Goal: Information Seeking & Learning: Check status

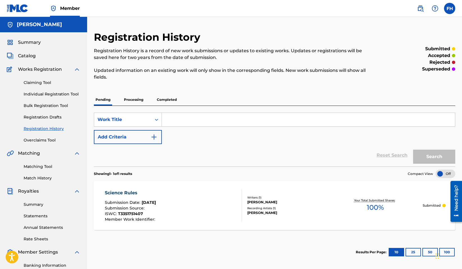
click at [134, 99] on p "Processing" at bounding box center [133, 100] width 23 height 12
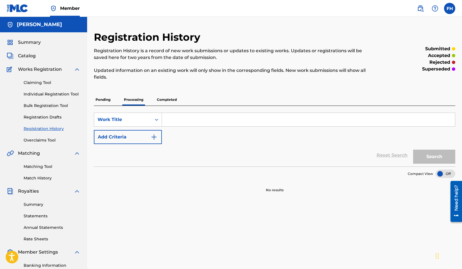
click at [106, 98] on p "Pending" at bounding box center [103, 100] width 18 height 12
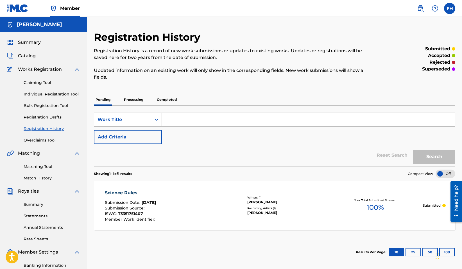
click at [164, 101] on p "Completed" at bounding box center [166, 100] width 23 height 12
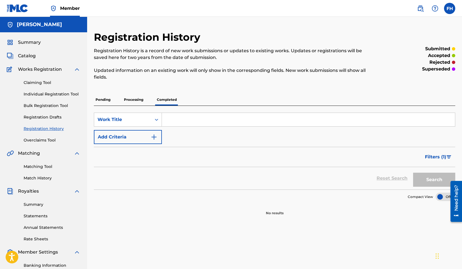
click at [141, 99] on p "Processing" at bounding box center [133, 100] width 23 height 12
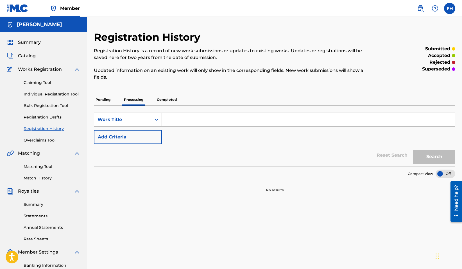
click at [103, 97] on p "Pending" at bounding box center [103, 100] width 18 height 12
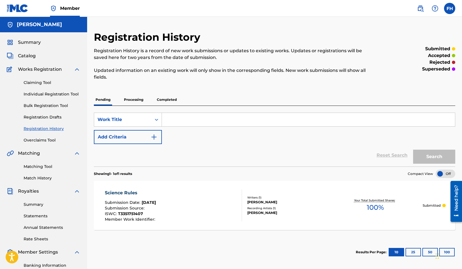
click at [133, 100] on p "Processing" at bounding box center [133, 100] width 23 height 12
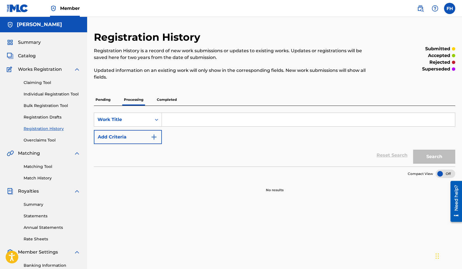
click at [105, 99] on p "Pending" at bounding box center [103, 100] width 18 height 12
